Goal: Information Seeking & Learning: Learn about a topic

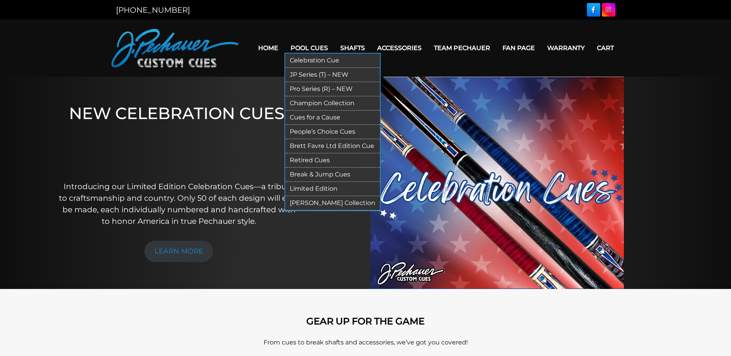
click at [322, 161] on link "Retired Cues" at bounding box center [332, 160] width 95 height 14
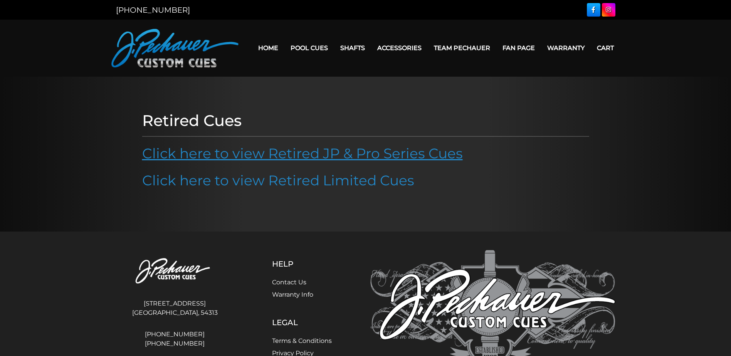
click at [255, 161] on link "Click here to view Retired JP & Pro Series Cues" at bounding box center [302, 153] width 321 height 17
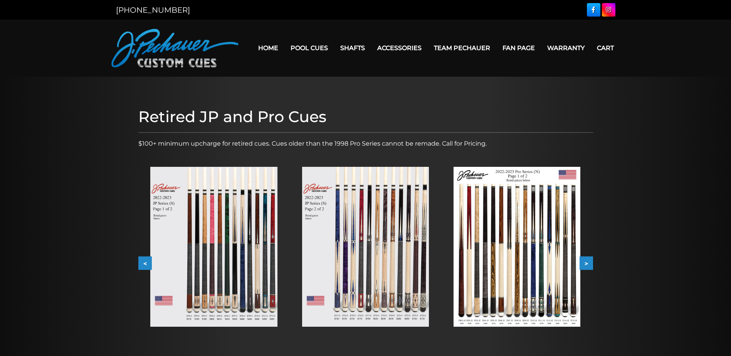
click at [227, 250] on img at bounding box center [213, 247] width 127 height 160
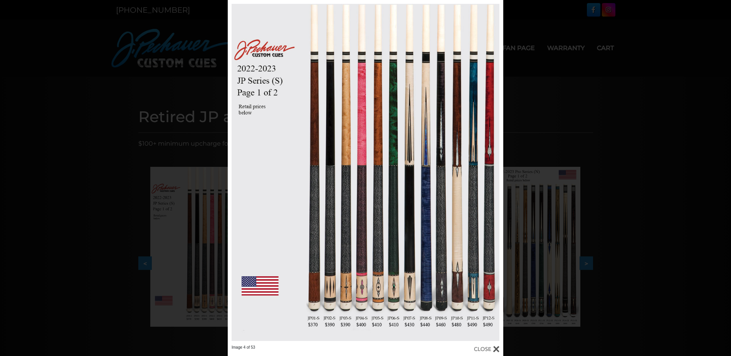
click at [497, 349] on div at bounding box center [486, 349] width 25 height 8
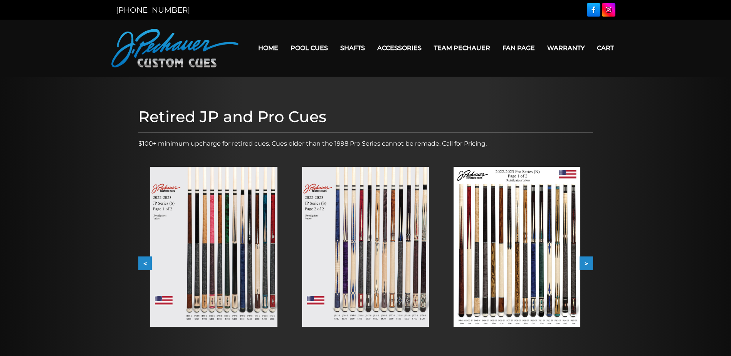
click at [589, 257] on button ">" at bounding box center [585, 263] width 13 height 13
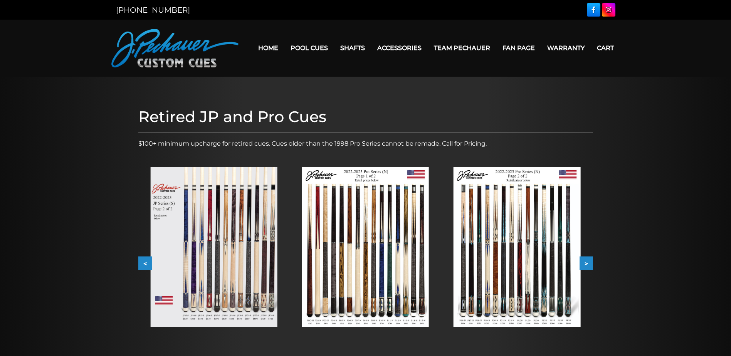
click at [361, 255] on img at bounding box center [365, 247] width 127 height 160
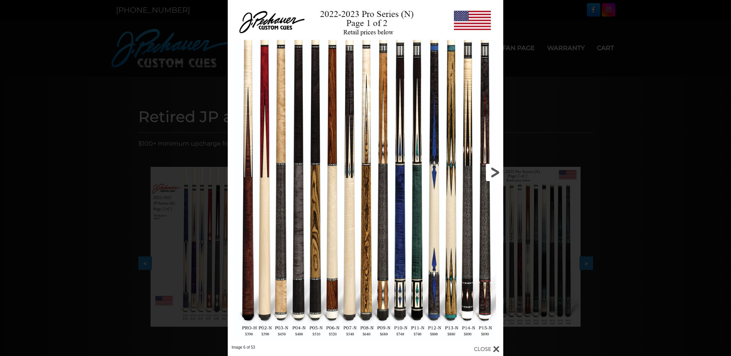
click at [490, 173] on link at bounding box center [441, 172] width 124 height 345
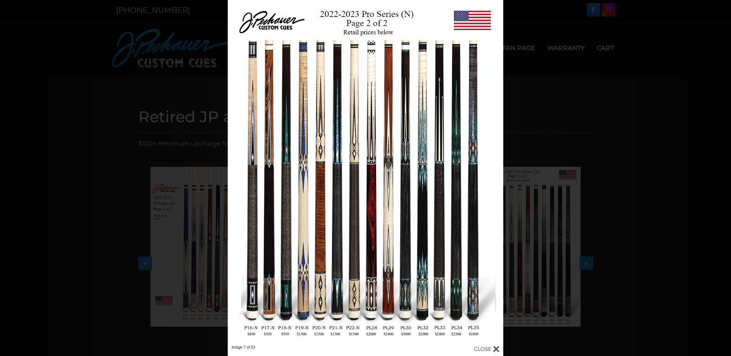
click at [542, 27] on div "Image 7 of 53" at bounding box center [365, 178] width 731 height 356
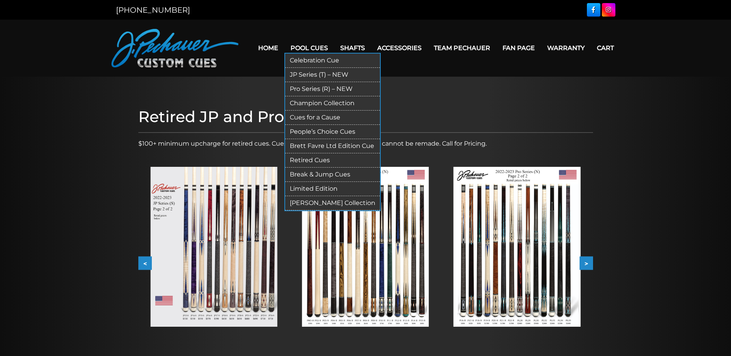
click at [313, 88] on link "Pro Series (R) – NEW" at bounding box center [332, 89] width 95 height 14
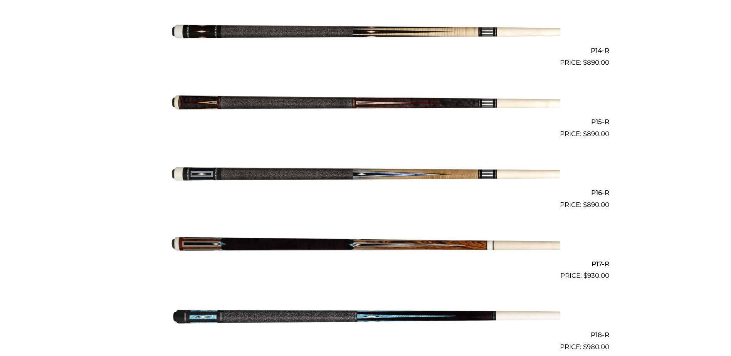
scroll to position [1176, 0]
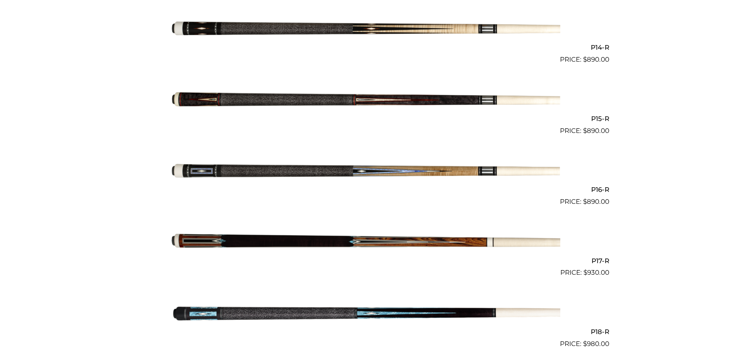
click at [383, 33] on img at bounding box center [365, 29] width 389 height 65
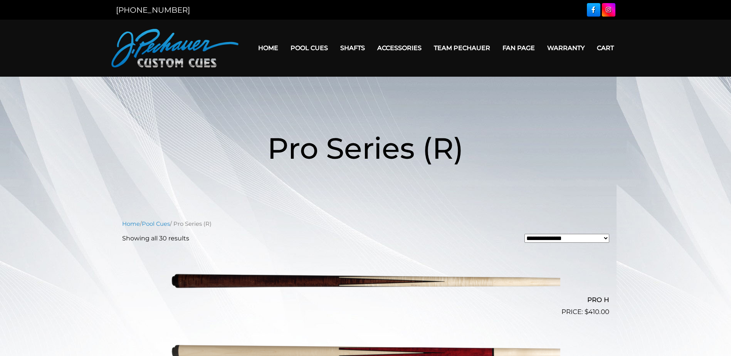
scroll to position [1176, 0]
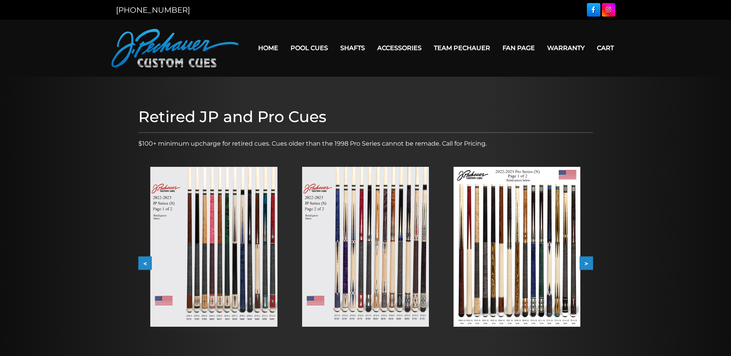
click at [592, 263] on button ">" at bounding box center [585, 263] width 13 height 13
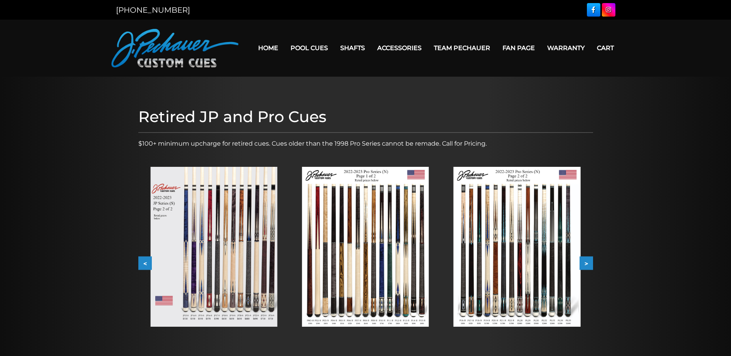
click at [497, 249] on img at bounding box center [516, 247] width 127 height 160
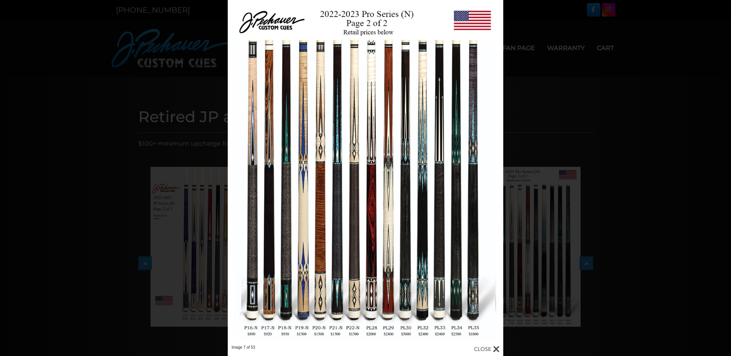
click at [55, 39] on div "Image 7 of 53" at bounding box center [365, 178] width 731 height 356
